Goal: Information Seeking & Learning: Find specific fact

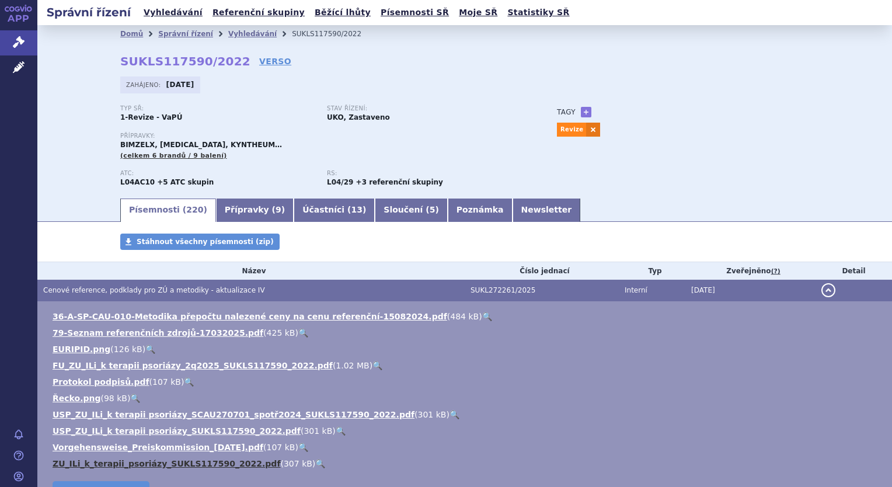
click at [83, 468] on link "ZU_ILi_k_terapii_psoriázy_SUKLS117590_2022.pdf" at bounding box center [167, 463] width 228 height 9
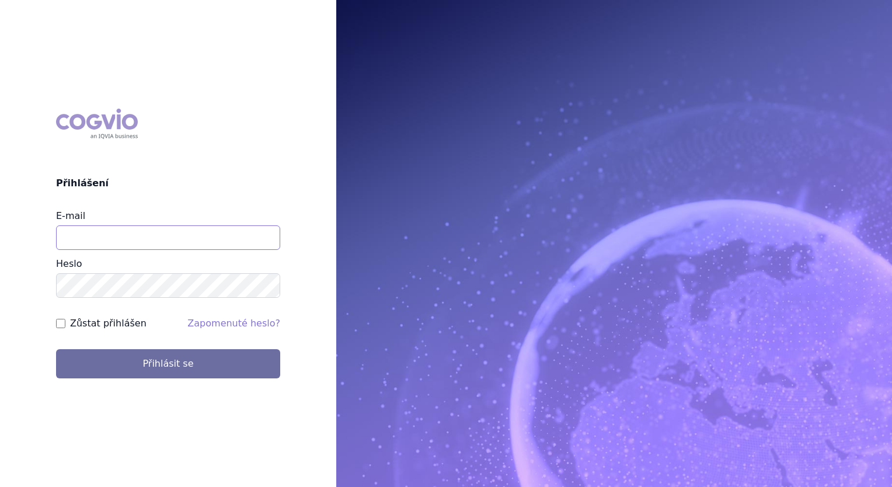
click at [121, 238] on input "E-mail" at bounding box center [168, 237] width 224 height 25
type input "balint.pasztor@lilly.com"
click at [56, 349] on button "Přihlásit se" at bounding box center [168, 363] width 224 height 29
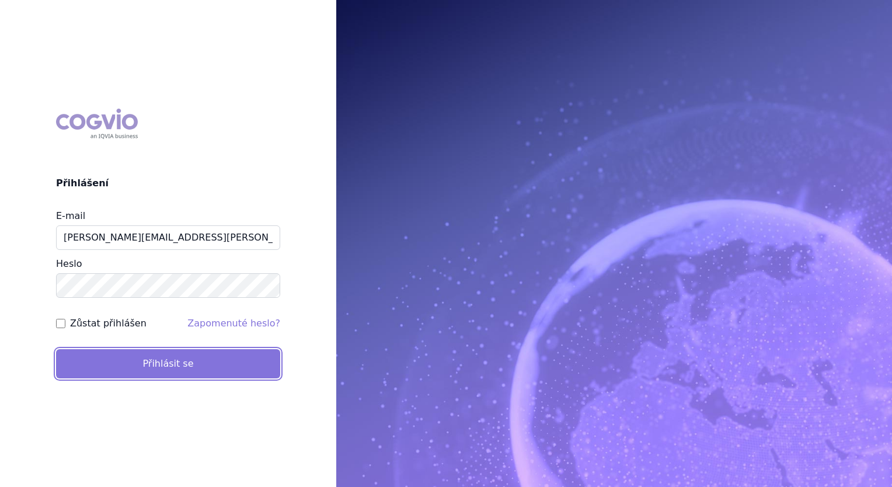
click at [107, 358] on button "Přihlásit se" at bounding box center [168, 363] width 224 height 29
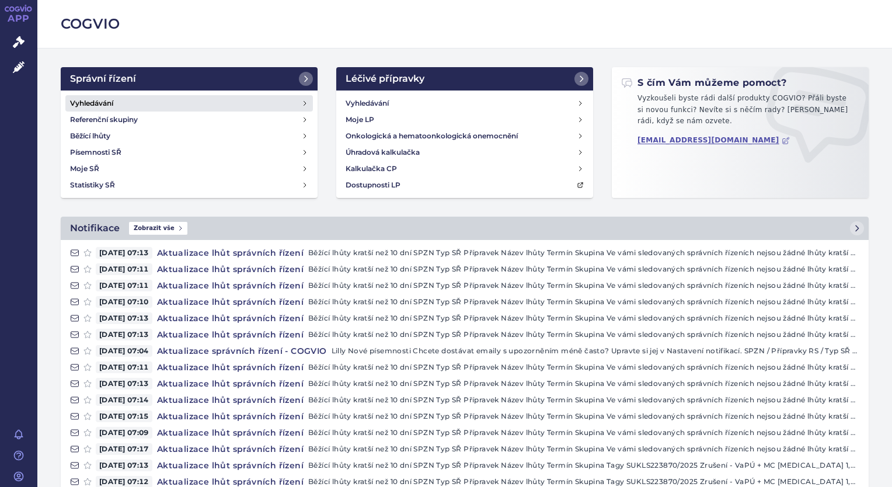
click at [183, 103] on link "Vyhledávání" at bounding box center [188, 103] width 247 height 16
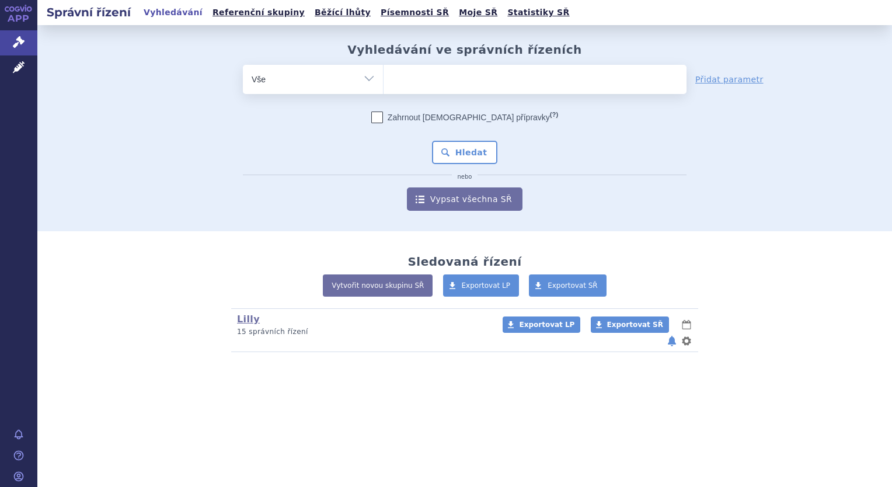
click at [438, 78] on ul at bounding box center [534, 77] width 303 height 25
click at [383, 78] on select at bounding box center [383, 78] width 1 height 29
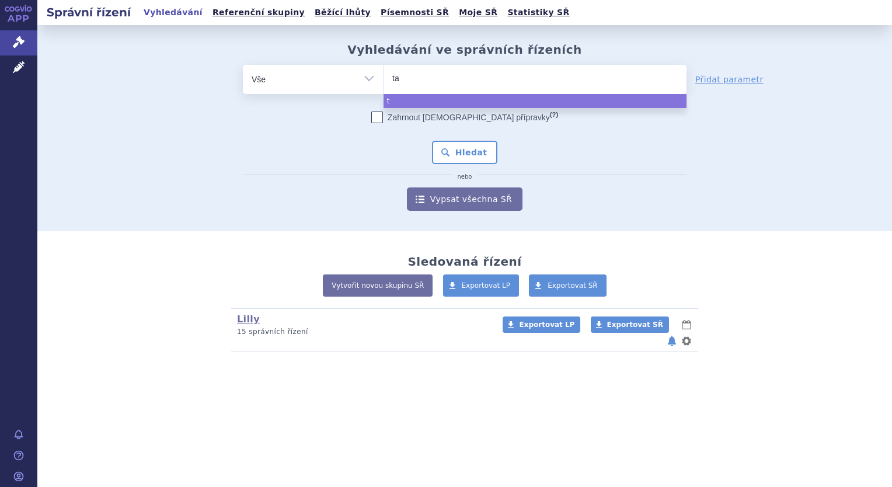
type input "tal"
type input "talt"
type input "taltz"
select select "taltz"
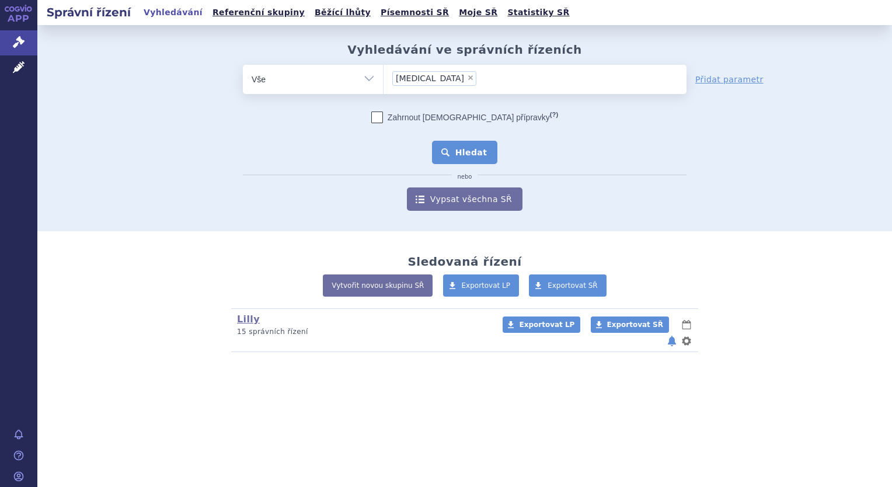
click at [469, 151] on button "Hledat" at bounding box center [465, 152] width 66 height 23
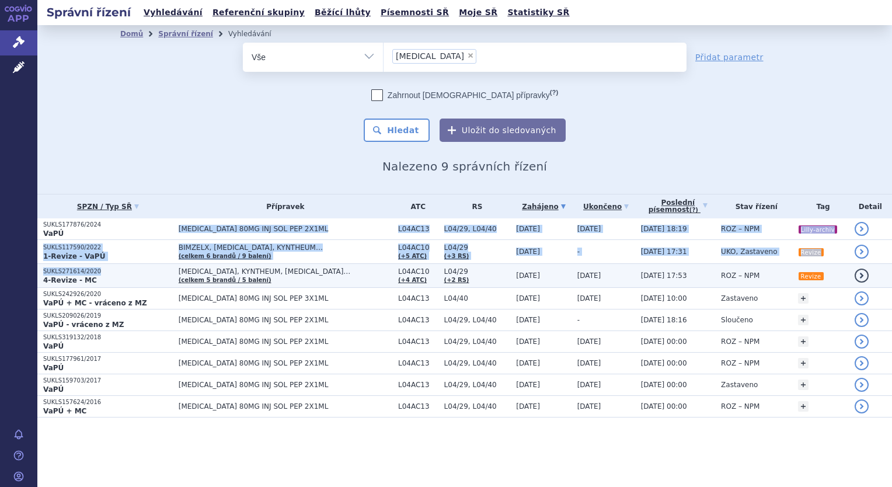
drag, startPoint x: 116, startPoint y: 231, endPoint x: 123, endPoint y: 264, distance: 33.4
click at [123, 264] on tbody "SUKLS177876/2024 VaPÚ [MEDICAL_DATA] 80MG INJ SOL PEP 2X1ML L04AC13 L04/29, L04…" at bounding box center [464, 317] width 854 height 199
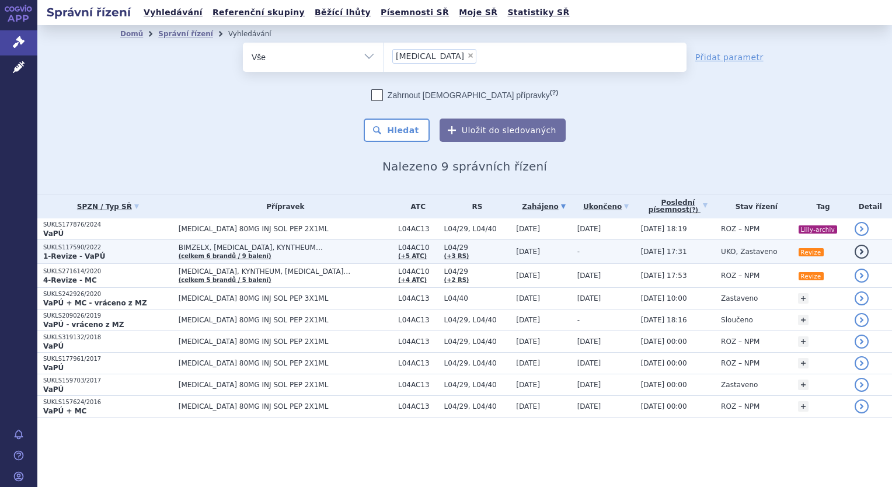
click at [119, 252] on p "1-Revize - VaPÚ" at bounding box center [108, 256] width 130 height 9
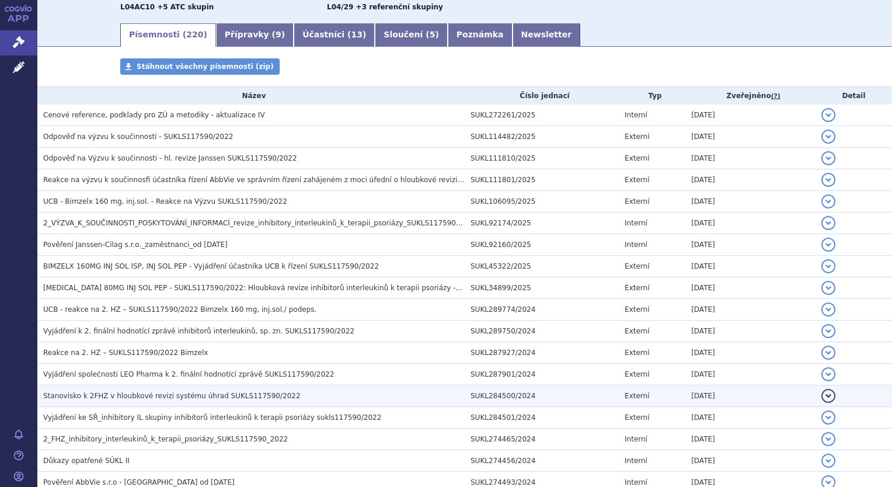
scroll to position [233, 0]
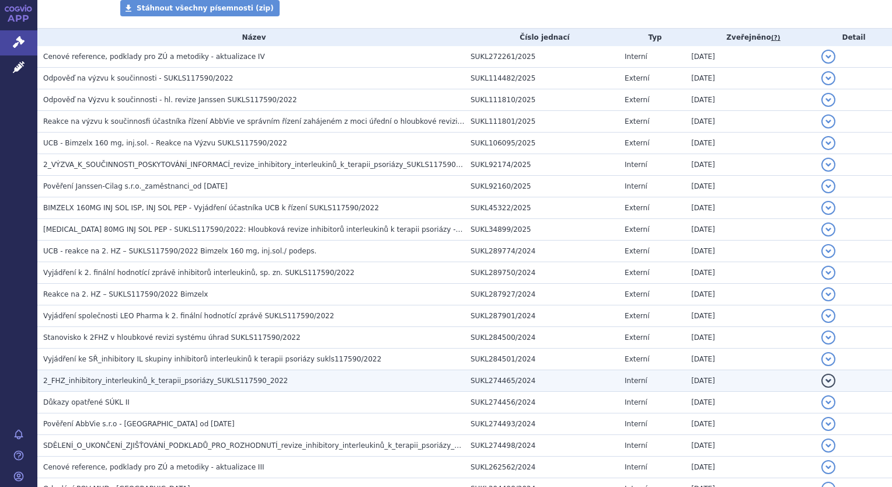
click at [114, 382] on span "2_FHZ_inhibitory_interleukinů_k_terapii_psoriázy_SUKLS117590_2022" at bounding box center [165, 380] width 245 height 8
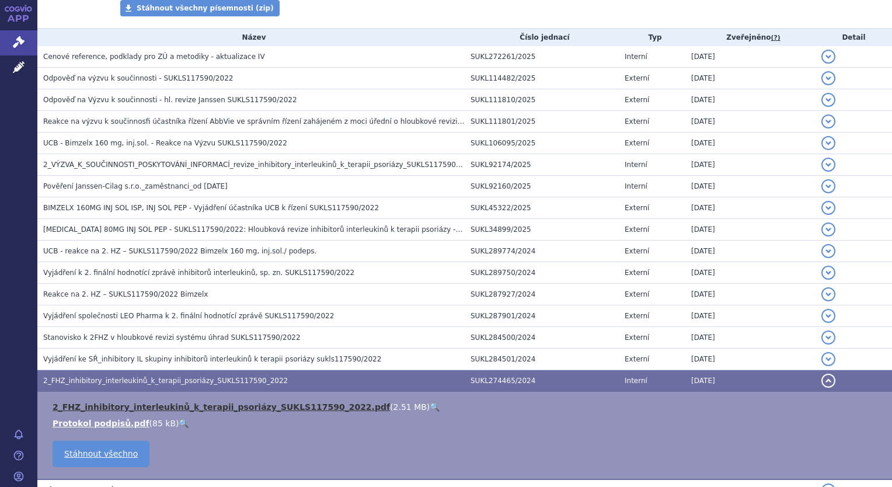
click at [139, 404] on link "2_FHZ_inhibitory_interleukinů_k_terapii_psoriázy_SUKLS117590_2022.pdf" at bounding box center [221, 406] width 337 height 9
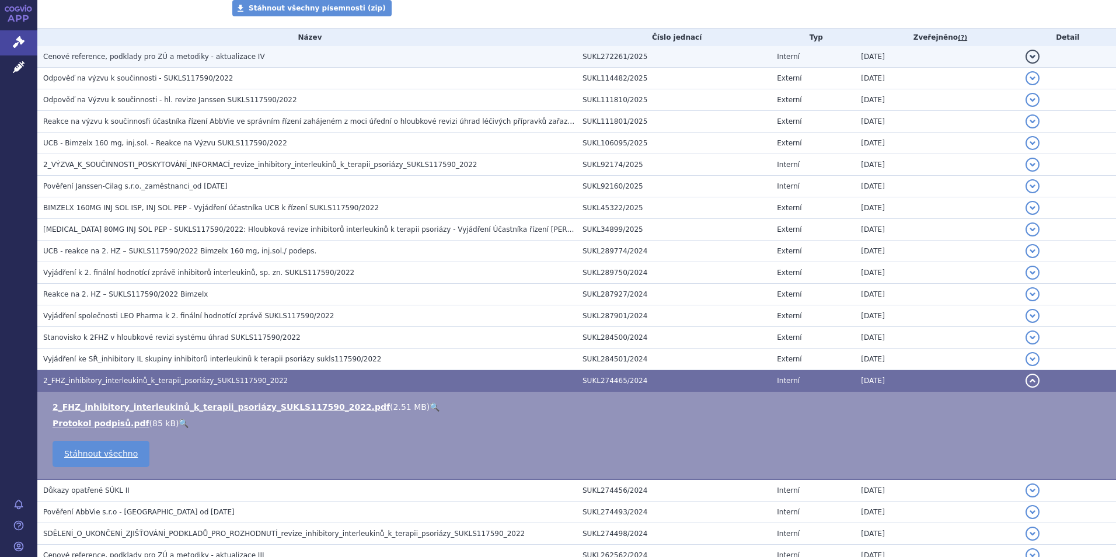
click at [173, 59] on span "Cenové reference, podklady pro ZÚ a metodiky - aktualizace IV" at bounding box center [154, 57] width 222 height 8
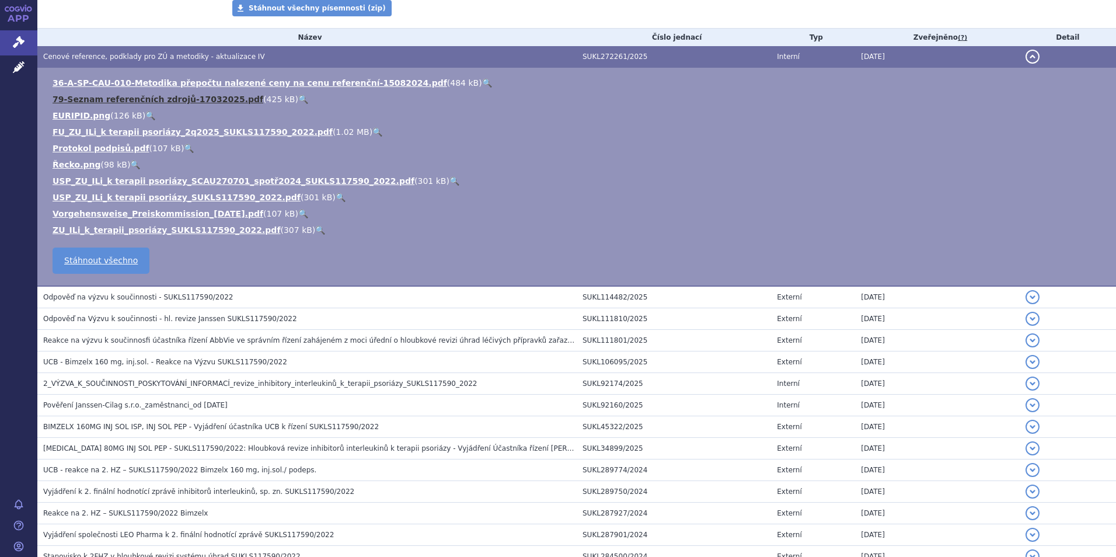
click at [161, 101] on link "79-Seznam referenčních zdrojů-17032025.pdf" at bounding box center [158, 99] width 211 height 9
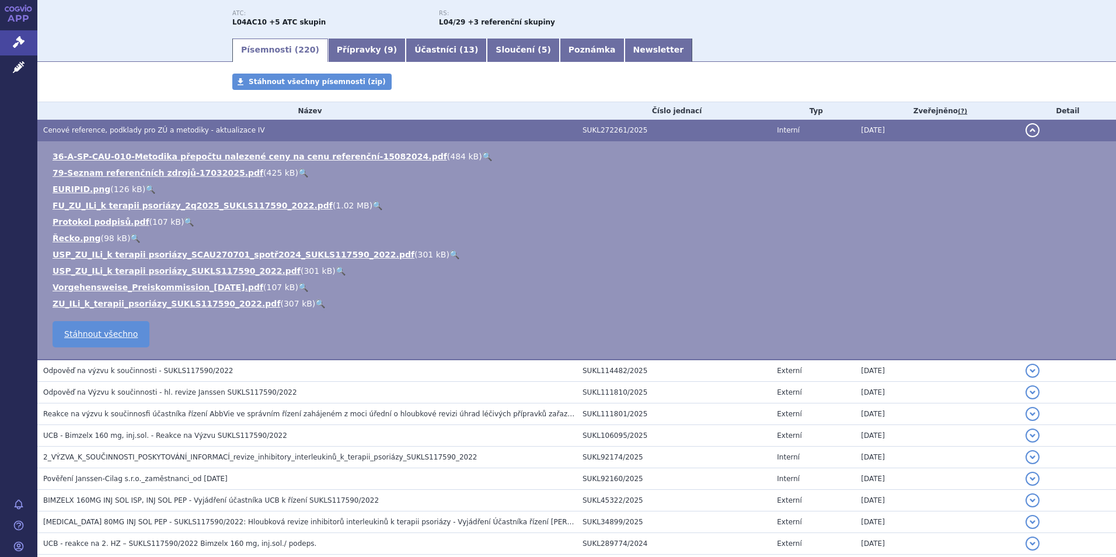
scroll to position [0, 0]
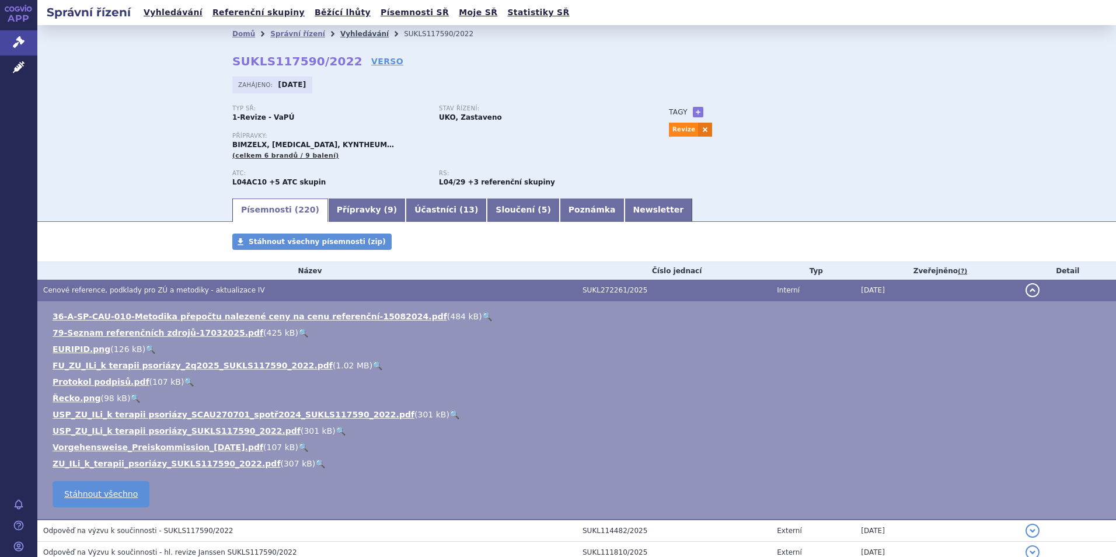
click at [346, 30] on link "Vyhledávání" at bounding box center [364, 34] width 48 height 8
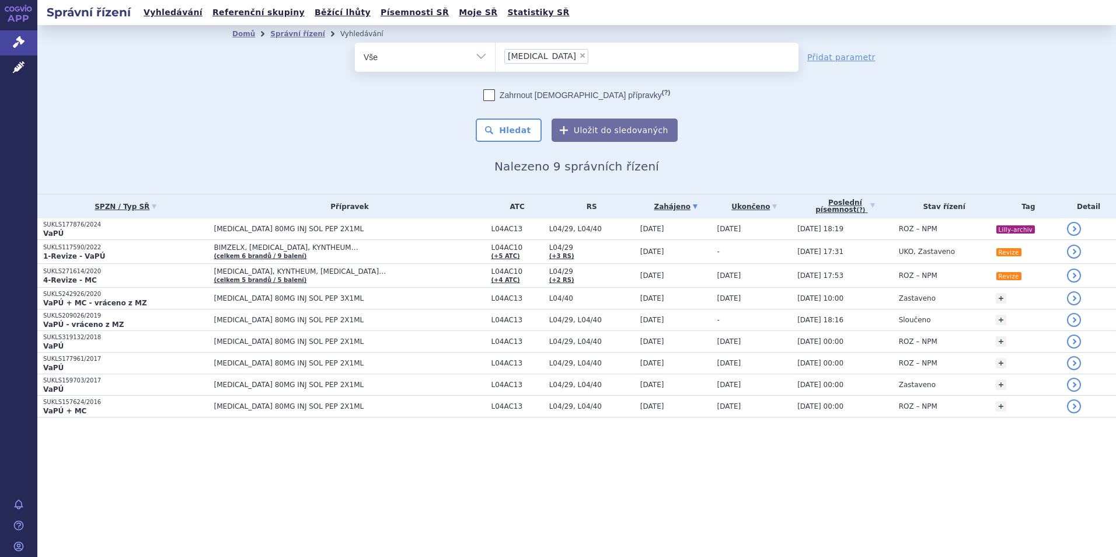
click at [552, 57] on ul "× taltz" at bounding box center [647, 56] width 303 height 26
click at [496, 57] on select "[MEDICAL_DATA]" at bounding box center [495, 56] width 1 height 29
type input "om"
type input "omvo"
type input "omvoh"
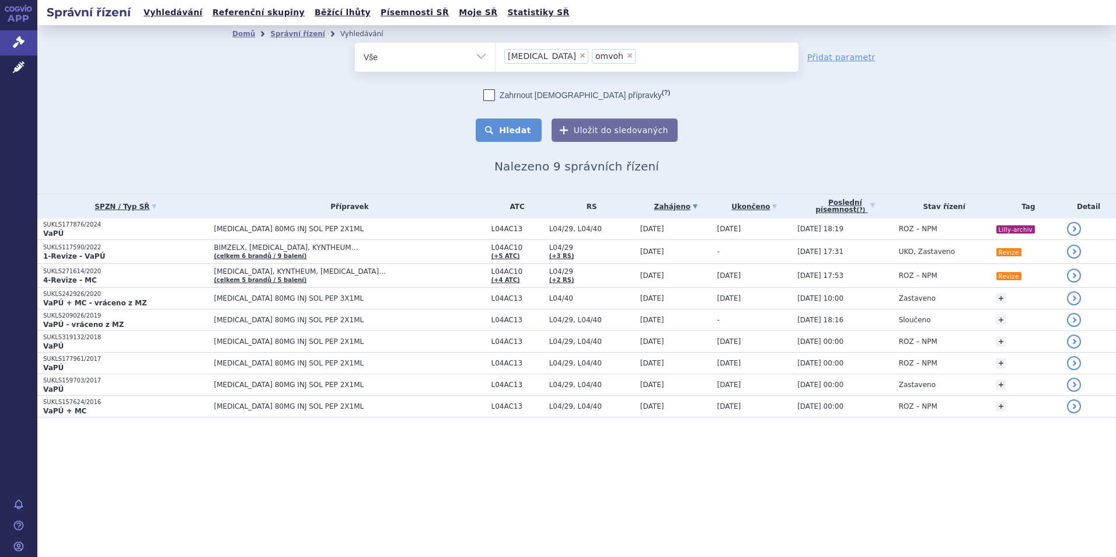
click at [530, 124] on button "Hledat" at bounding box center [509, 129] width 66 height 23
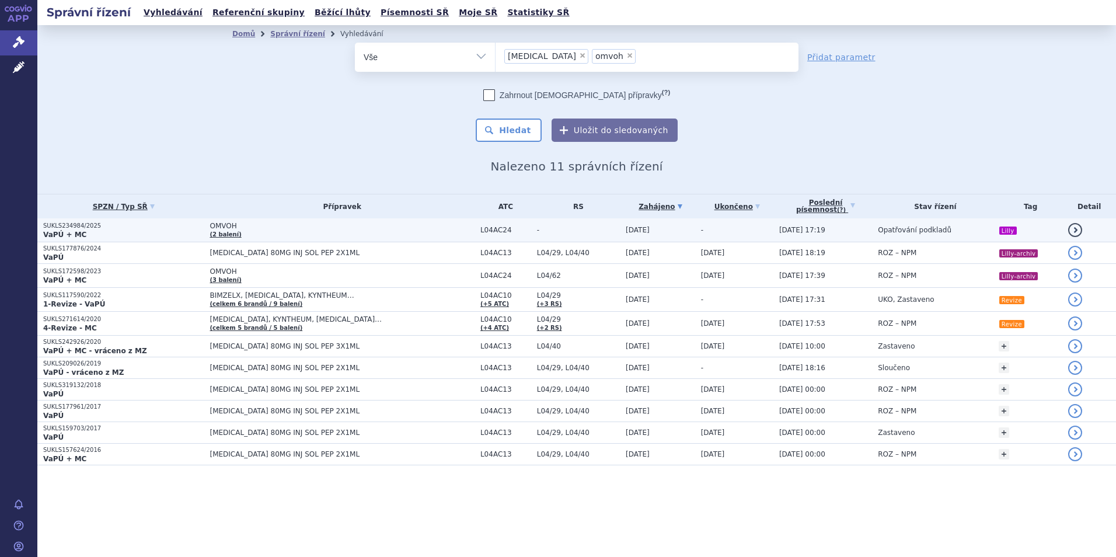
click at [338, 236] on td "OMVOH (2 balení)" at bounding box center [339, 230] width 270 height 24
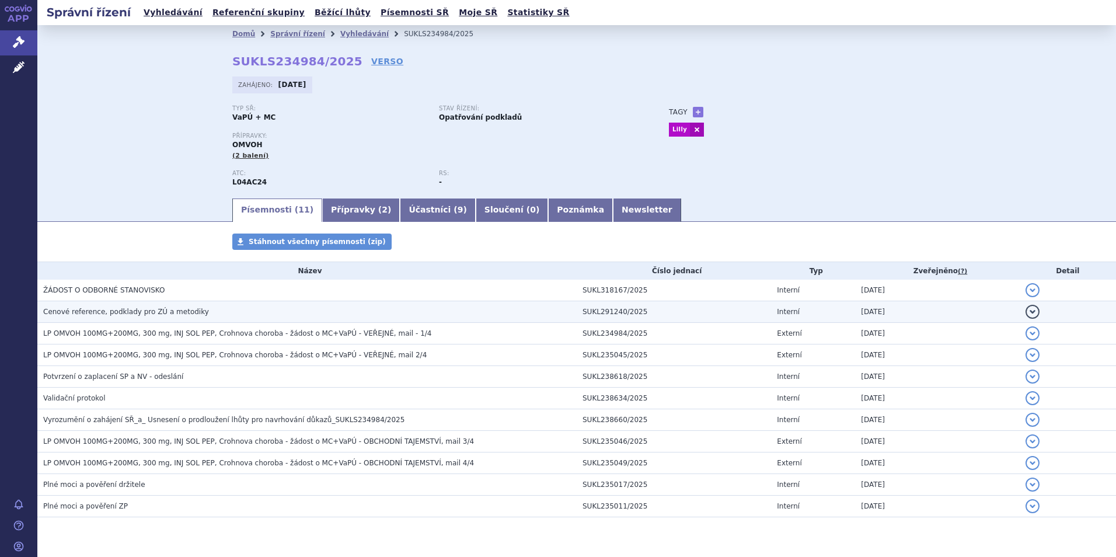
click at [163, 313] on span "Cenové reference, podklady pro ZÚ a metodiky" at bounding box center [126, 312] width 166 height 8
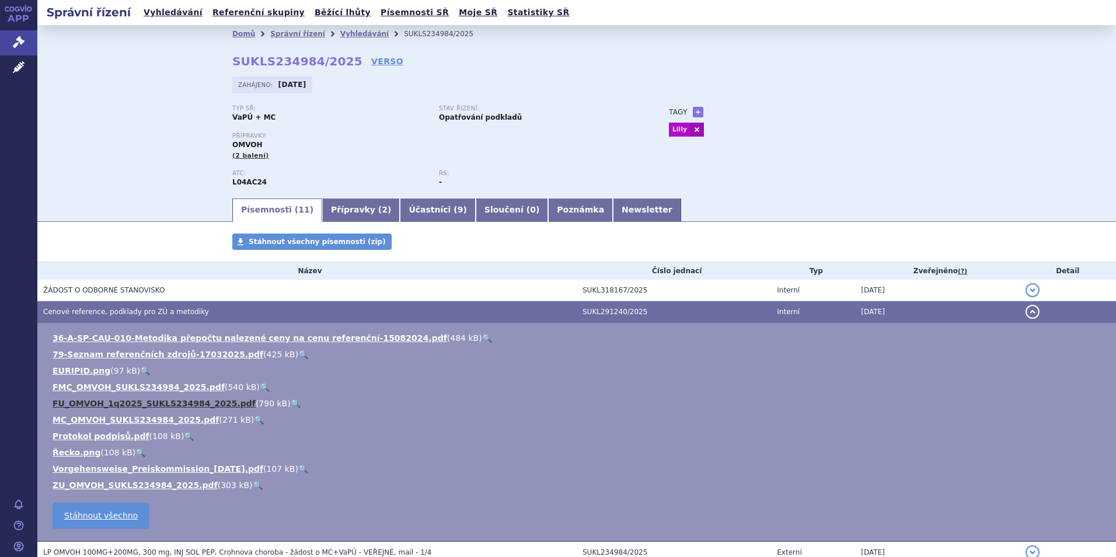
click at [104, 406] on link "FU_OMVOH_1q2025_SUKLS234984_2025.pdf" at bounding box center [154, 403] width 203 height 9
click at [77, 483] on link "ZU_OMVOH_SUKLS234984_2025.pdf" at bounding box center [135, 484] width 165 height 9
